Goal: Information Seeking & Learning: Learn about a topic

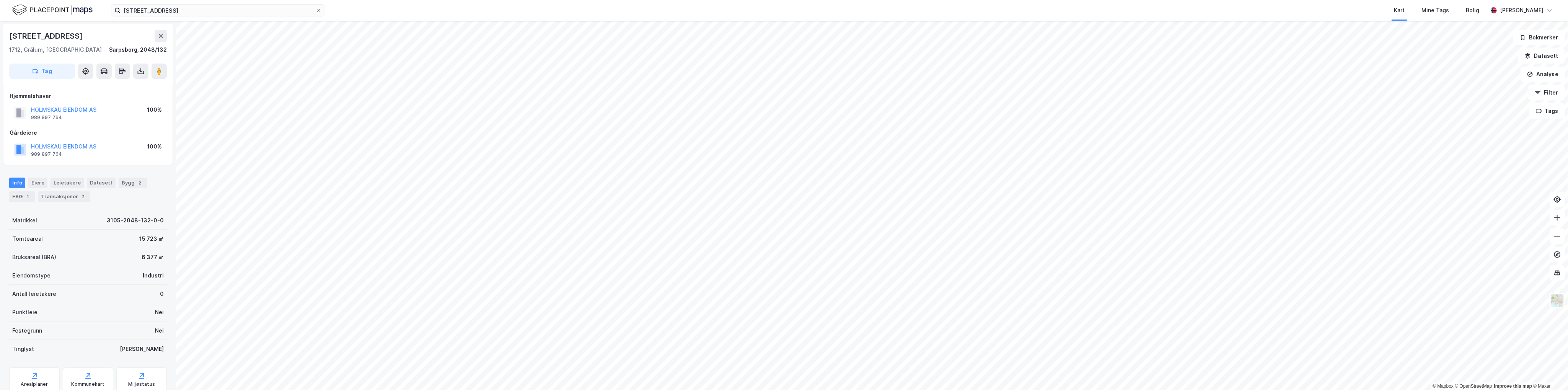
scroll to position [2, 0]
click at [320, 11] on icon at bounding box center [319, 10] width 5 height 5
click at [316, 11] on input "[STREET_ADDRESS]" at bounding box center [218, 10] width 195 height 12
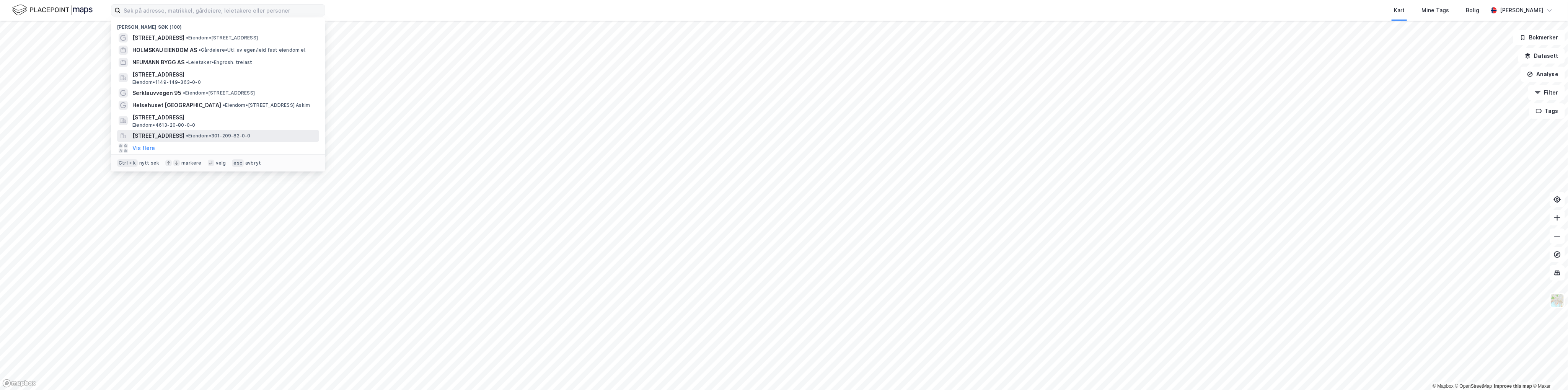
click at [184, 132] on span "[STREET_ADDRESS]" at bounding box center [158, 136] width 52 height 9
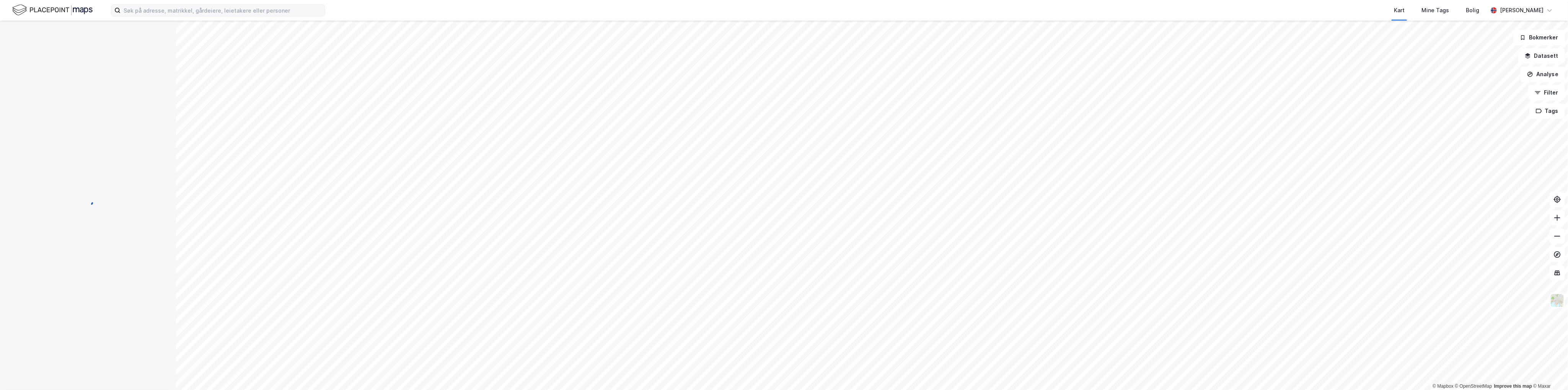
scroll to position [2, 0]
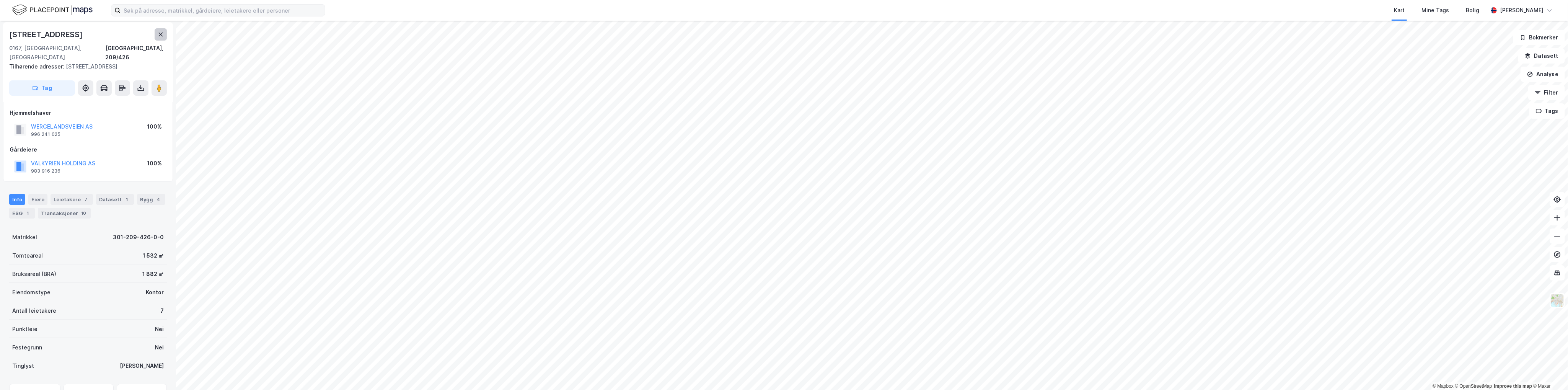
click at [161, 38] on button at bounding box center [161, 35] width 12 height 12
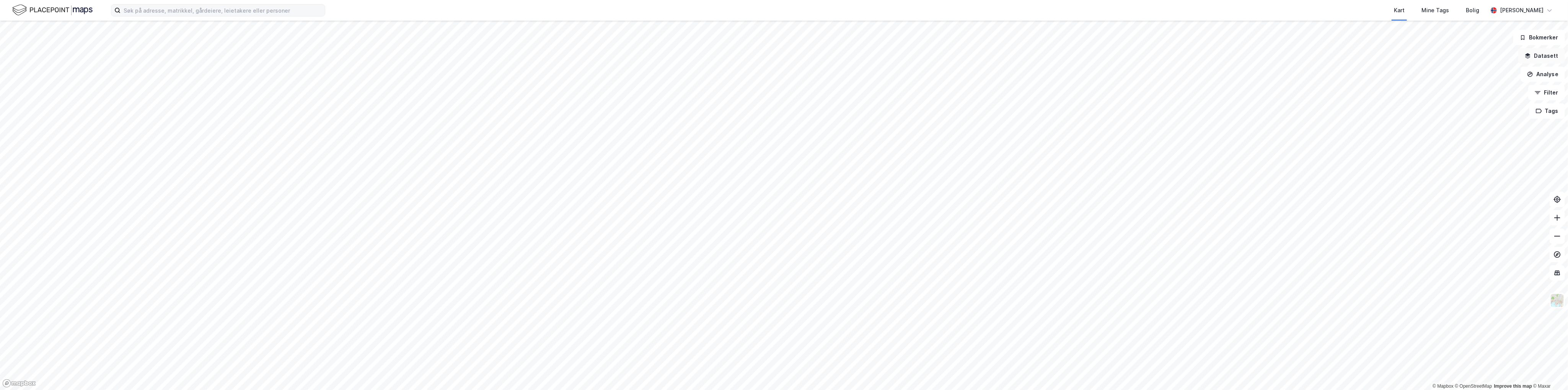
click at [1544, 59] on button "Datasett" at bounding box center [1541, 55] width 47 height 15
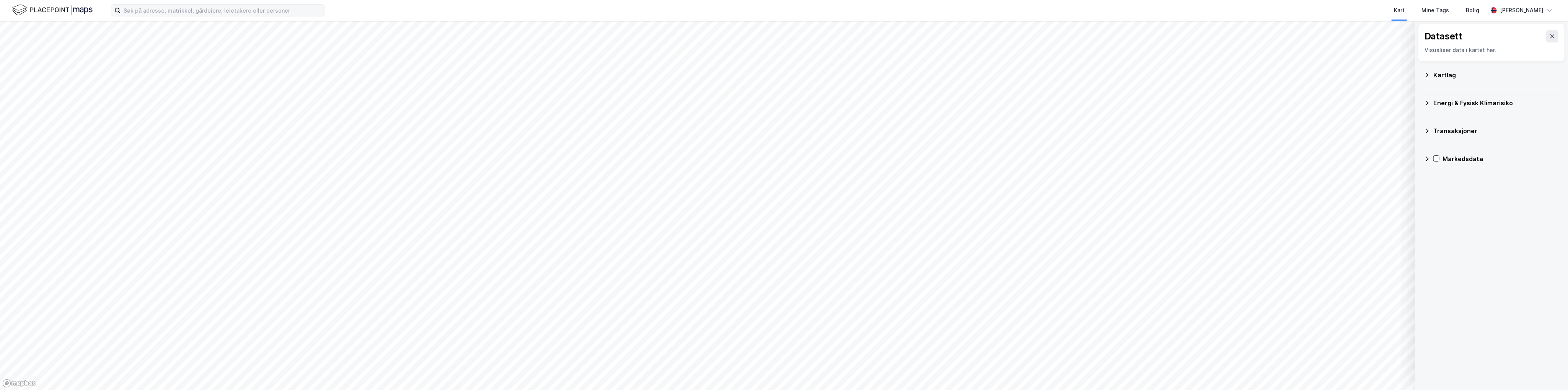
click at [1428, 102] on icon at bounding box center [1427, 103] width 2 height 5
click at [1440, 119] on icon at bounding box center [1437, 121] width 6 height 6
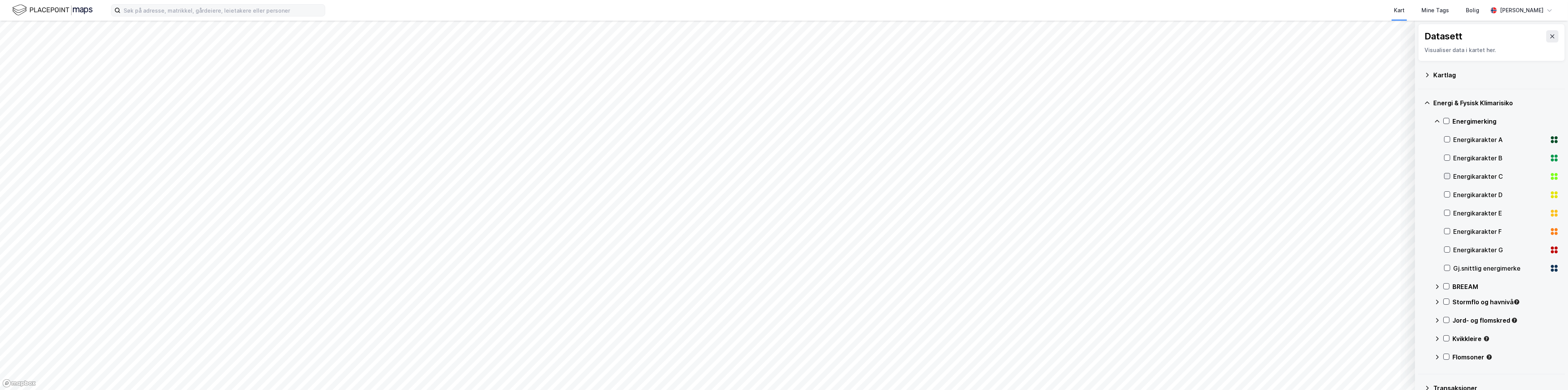
click at [1444, 176] on div at bounding box center [1447, 176] width 6 height 6
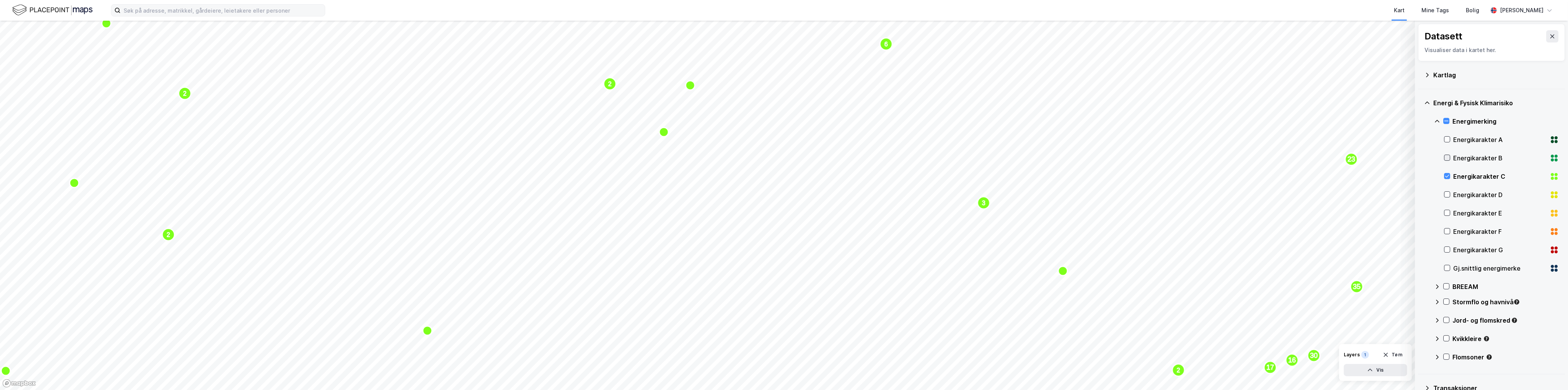
click at [1447, 157] on icon at bounding box center [1447, 158] width 5 height 5
click at [1447, 139] on icon at bounding box center [1447, 139] width 4 height 2
